Goal: Information Seeking & Learning: Understand process/instructions

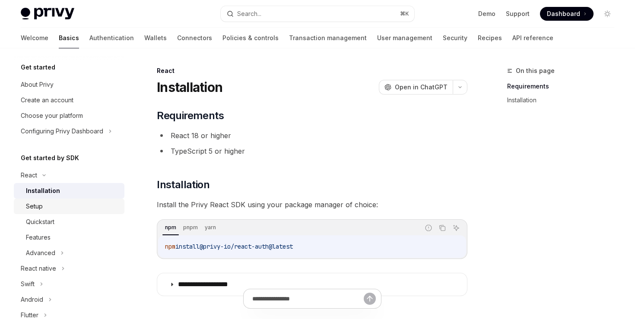
click at [46, 204] on div "Setup" at bounding box center [72, 206] width 93 height 10
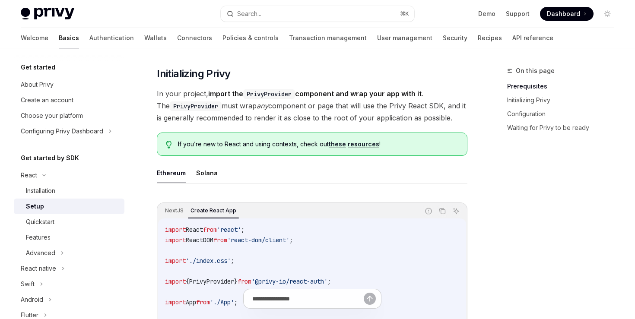
scroll to position [170, 0]
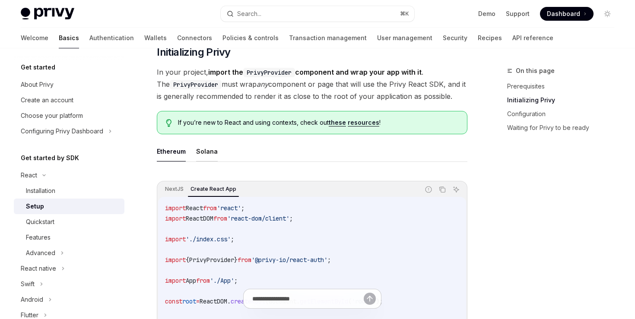
click at [207, 154] on button "Solana" at bounding box center [207, 151] width 22 height 20
type textarea "*"
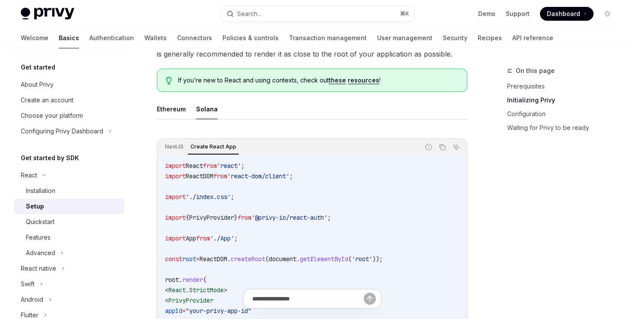
scroll to position [223, 0]
